Goal: Find specific page/section: Find specific page/section

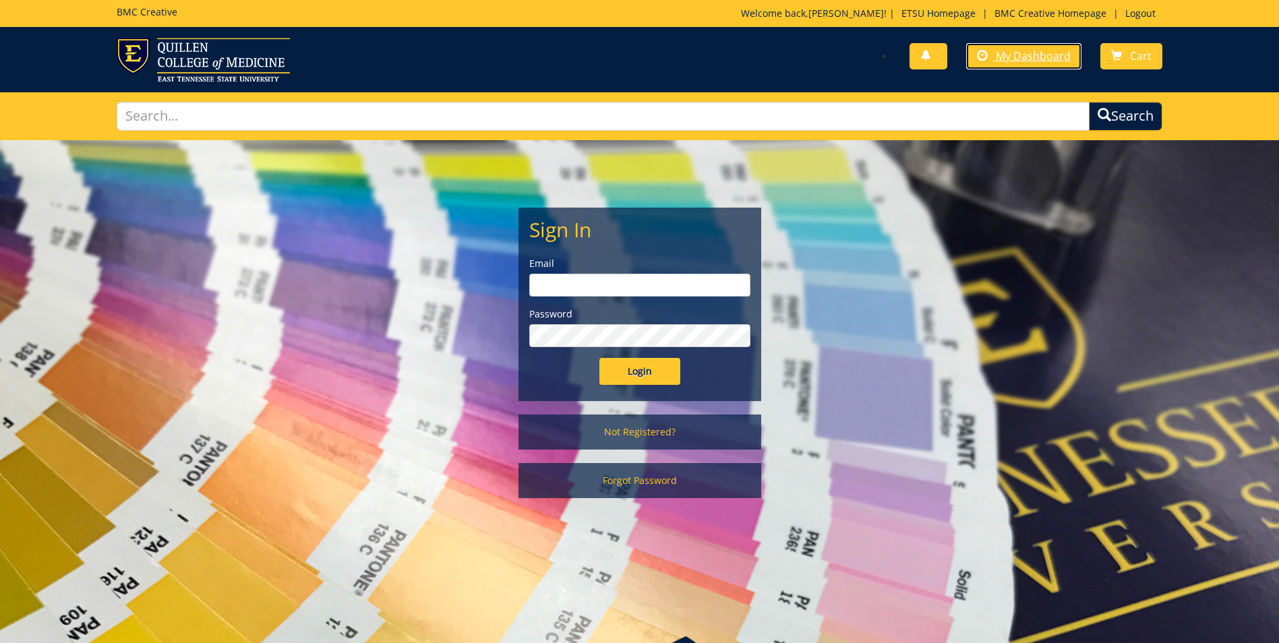
click at [1015, 61] on span "My Dashboard" at bounding box center [1033, 56] width 75 height 15
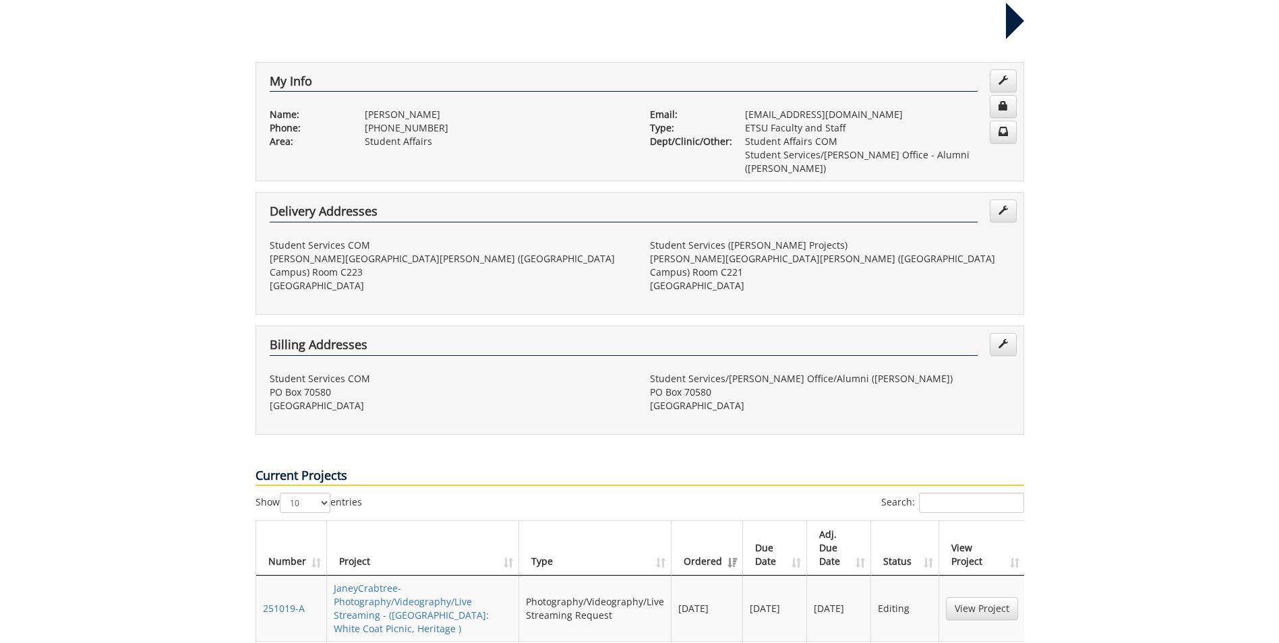
scroll to position [404, 0]
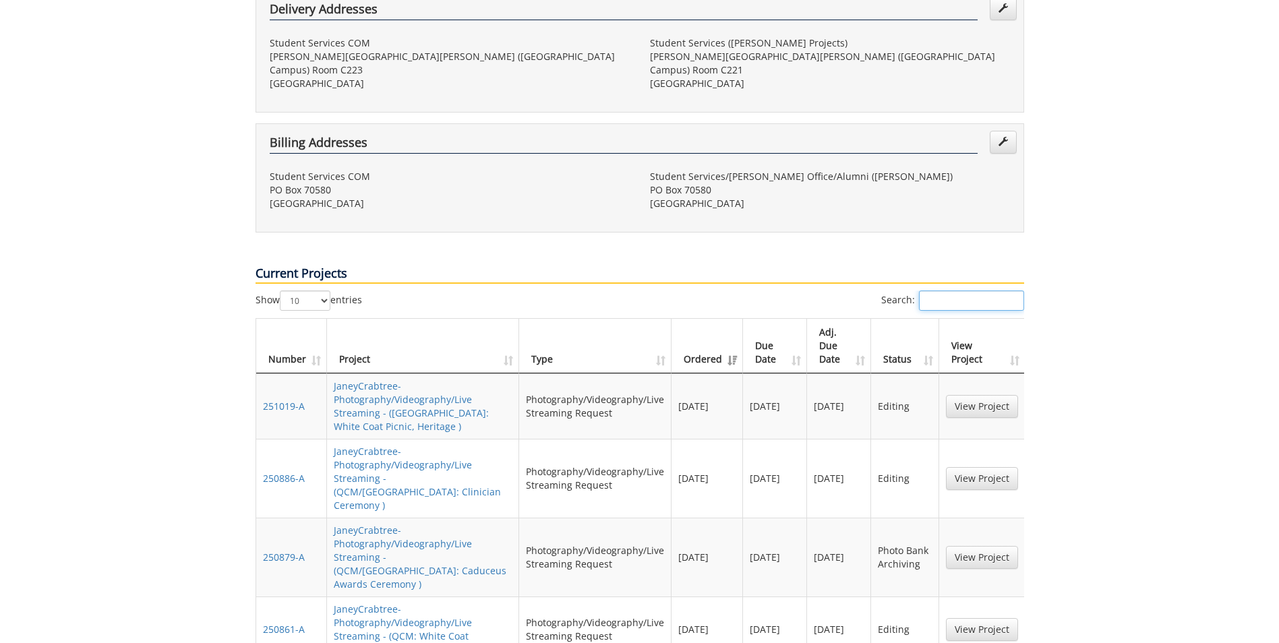
drag, startPoint x: 990, startPoint y: 230, endPoint x: 1000, endPoint y: 230, distance: 10.8
click at [990, 291] on input "Search:" at bounding box center [971, 301] width 105 height 20
type input "r"
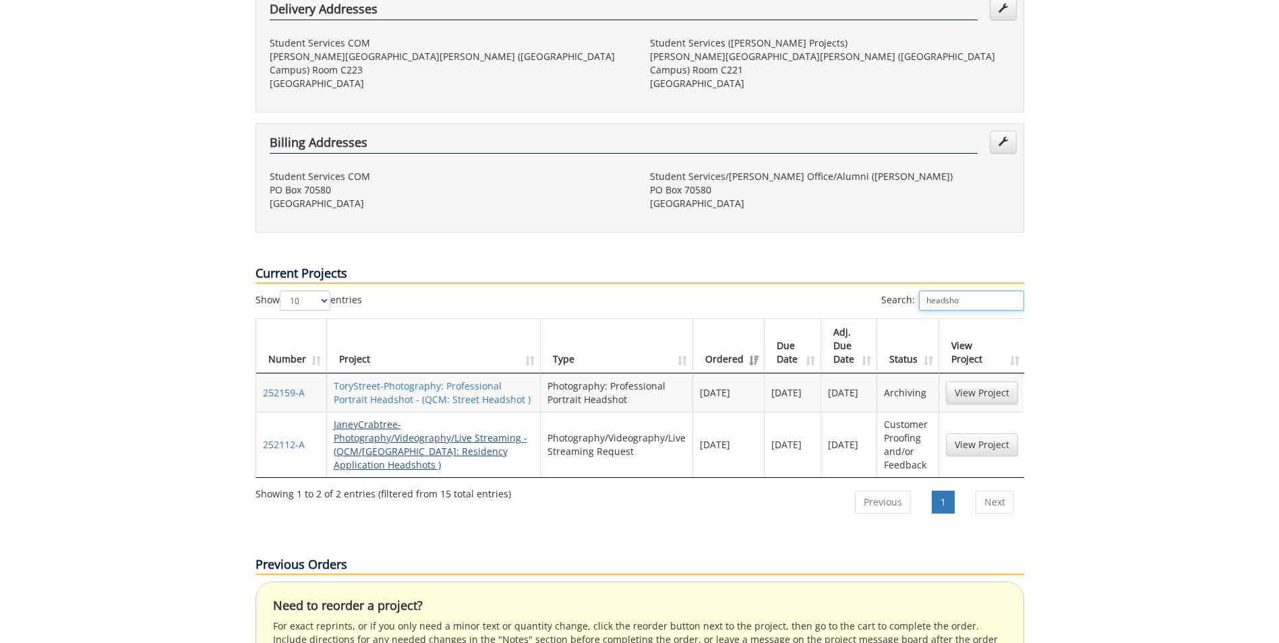
type input "headsho"
click at [453, 418] on link "JaneyCrabtree-Photography/Videography/Live Streaming - (QCM/SA: Residency Appli…" at bounding box center [430, 444] width 193 height 53
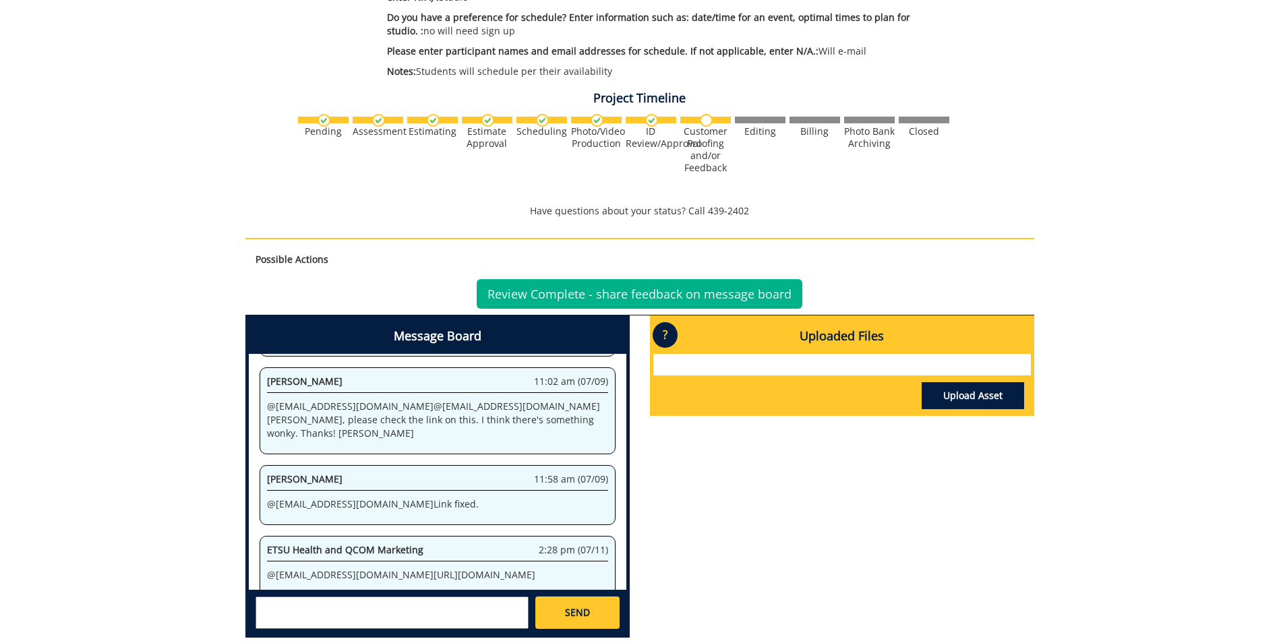
scroll to position [595, 0]
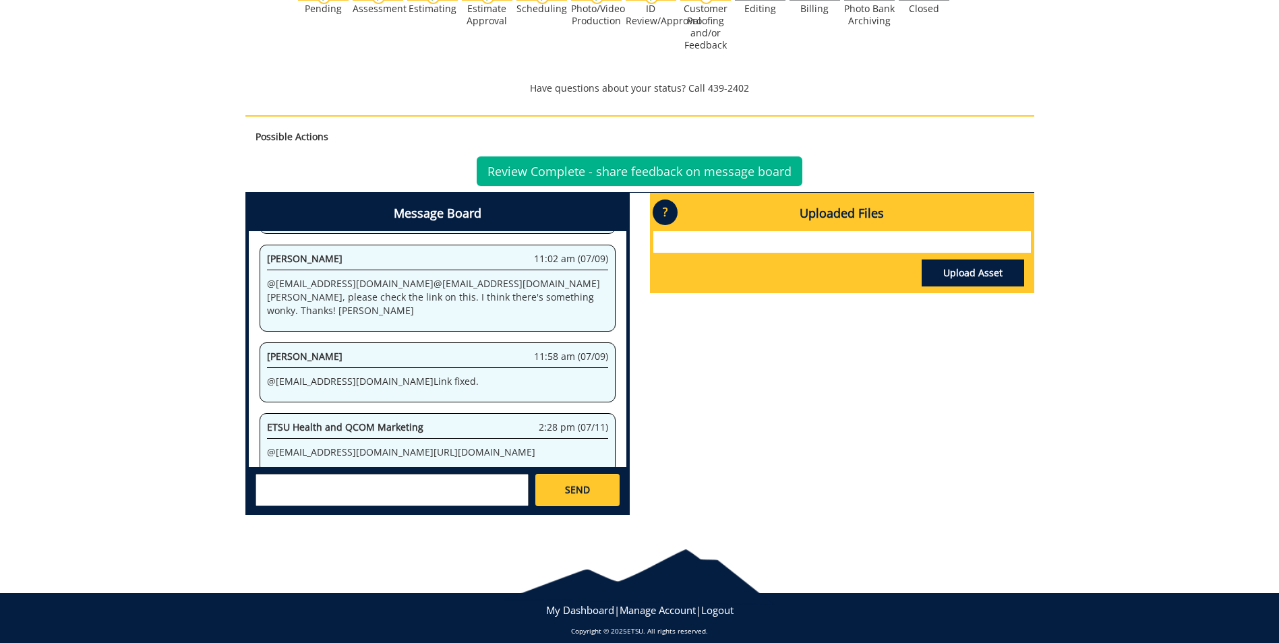
click at [391, 446] on p "@ [EMAIL_ADDRESS][DOMAIN_NAME] [URL][DOMAIN_NAME]" at bounding box center [437, 452] width 341 height 13
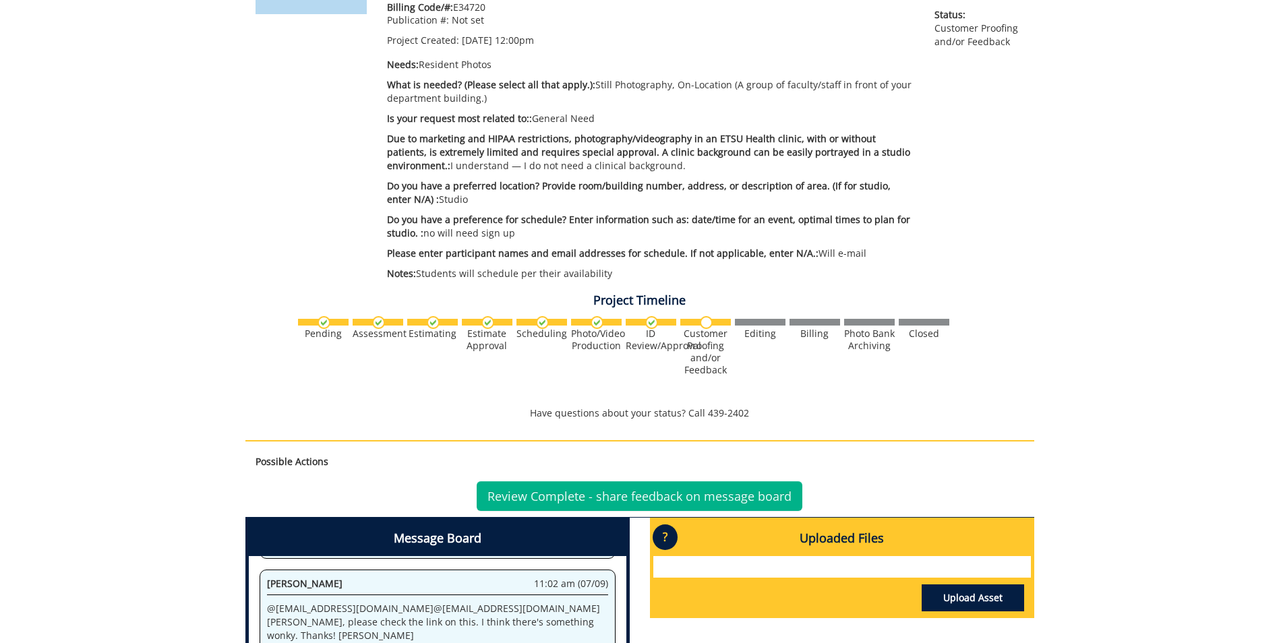
scroll to position [539, 0]
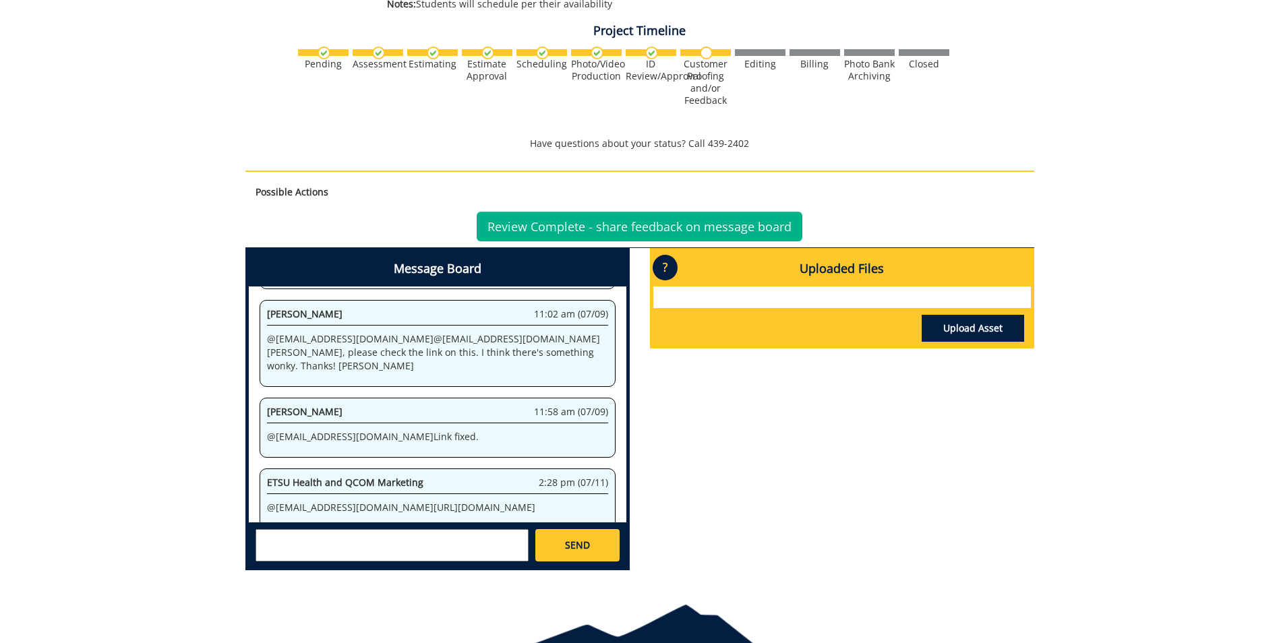
click at [278, 501] on p "@ [EMAIL_ADDRESS][DOMAIN_NAME] [URL][DOMAIN_NAME]" at bounding box center [437, 507] width 341 height 13
click at [365, 501] on p "@ [EMAIL_ADDRESS][DOMAIN_NAME] [URL][DOMAIN_NAME]" at bounding box center [437, 507] width 341 height 13
drag, startPoint x: 359, startPoint y: 440, endPoint x: 576, endPoint y: 462, distance: 218.2
click at [576, 501] on p "@ [EMAIL_ADDRESS][DOMAIN_NAME] [URL][DOMAIN_NAME]" at bounding box center [437, 507] width 341 height 13
drag, startPoint x: 576, startPoint y: 462, endPoint x: 505, endPoint y: 456, distance: 71.0
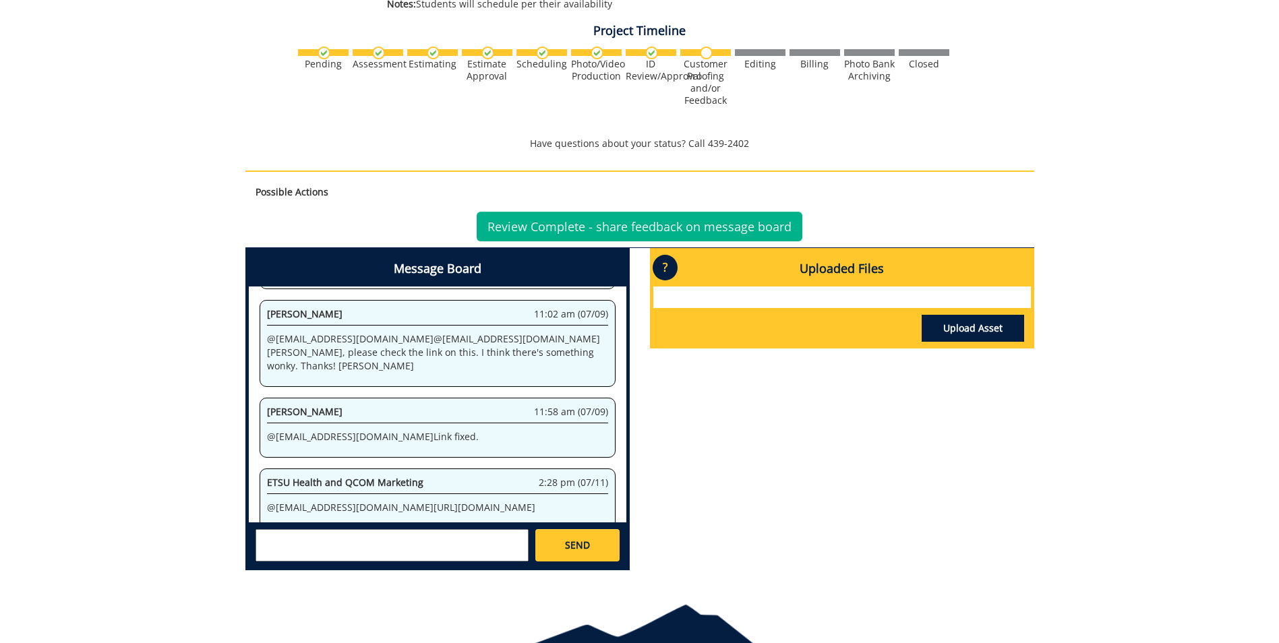
copy p "[URL][DOMAIN_NAME]"
